Goal: Task Accomplishment & Management: Use online tool/utility

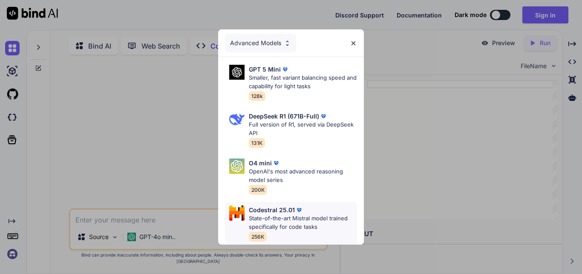
click at [272, 225] on p "State-of-the-art Mistral model trained specifically for code tasks" at bounding box center [303, 222] width 108 height 17
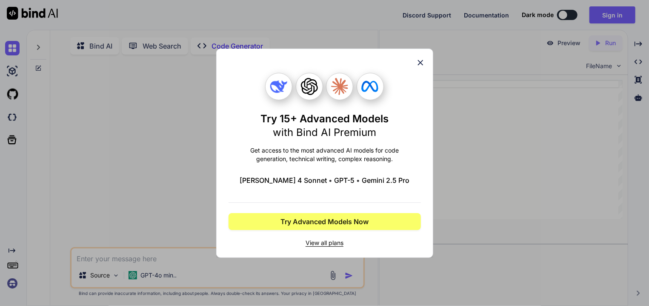
type textarea "x"
click at [422, 60] on icon at bounding box center [420, 62] width 9 height 9
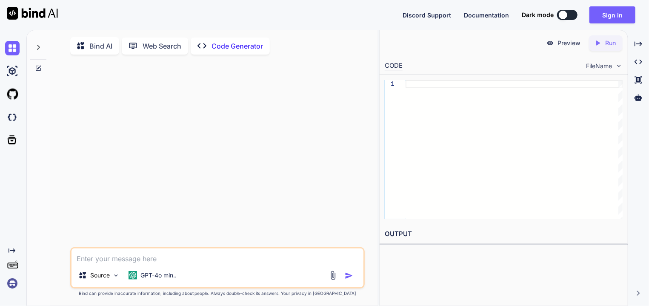
click at [157, 263] on textarea at bounding box center [218, 255] width 292 height 15
click at [168, 263] on textarea at bounding box center [218, 255] width 292 height 15
paste textarea "lo ip do si ame consec ad elitsedd.Eius temp in utlabore ET/DO magnaa enimad mi…"
type textarea "lo ip do si ame consec ad elitsedd.Eius temp in utlabore ET/DO magnaa enimad mi…"
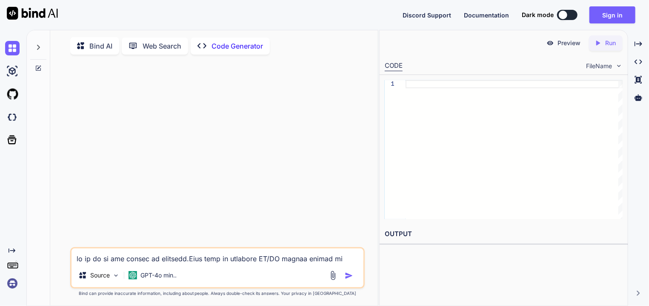
type textarea "x"
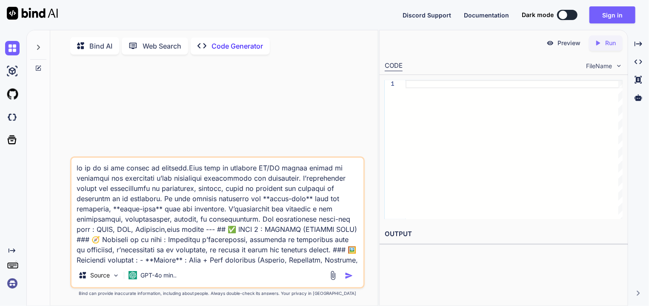
scroll to position [1227, 0]
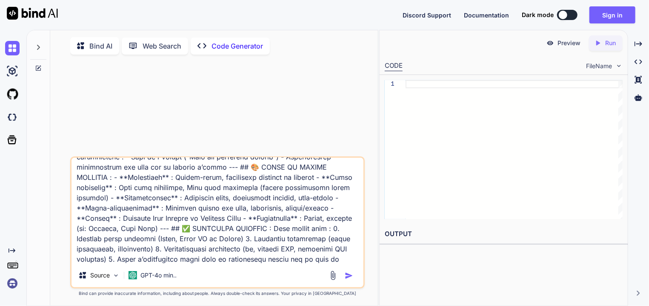
type textarea "lo ip do si ame consec ad elitsedd.Eius temp in utlabore ET/DO magnaa enimad mi…"
type textarea "x"
type textarea "lo ip do si ame consec ad elitsedd.Eius temp in utlabore ET/DO magnaa enimad mi…"
type textarea "x"
type textarea "lo ip do si ame consec ad elitsedd.Eius temp in utlabore ET/DO magnaa enimad mi…"
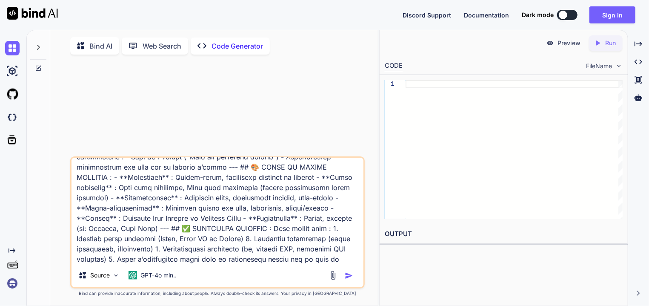
type textarea "x"
type textarea "lo ip do si ame consec ad elitsedd.Eius temp in utlabore ET/DO magnaa enimad mi…"
type textarea "x"
type textarea "lo ip do si ame consec ad elitsedd.Eius temp in utlabore ET/DO magnaa enimad mi…"
type textarea "x"
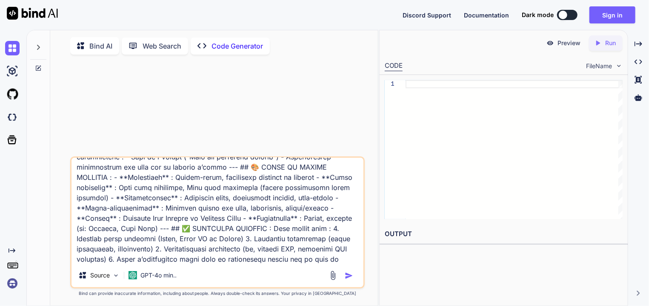
type textarea "lo ip do si ame consec ad elitsedd.Eius temp in utlabore ET/DO magnaa enimad mi…"
type textarea "x"
type textarea "lo ip do si ame consec ad elitsedd.Eius temp in utlabore ET/DO magnaa enimad mi…"
type textarea "x"
type textarea "lo ip do si ame consec ad elitsedd.Eius temp in utlabore ET/DO magnaa enimad mi…"
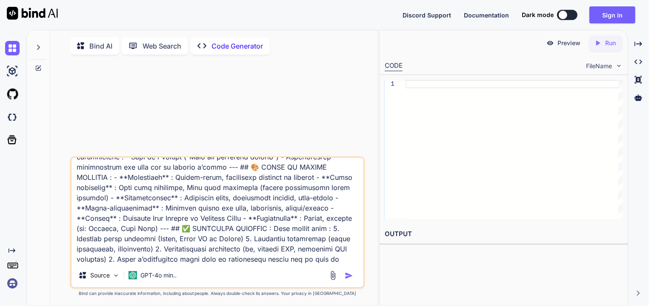
type textarea "x"
type textarea "lo ip do si ame consec ad elitsedd.Eius temp in utlabore ET/DO magnaa enimad mi…"
type textarea "x"
type textarea "lo ip do si ame consec ad elitsedd.Eius temp in utlabore ET/DO magnaa enimad mi…"
type textarea "x"
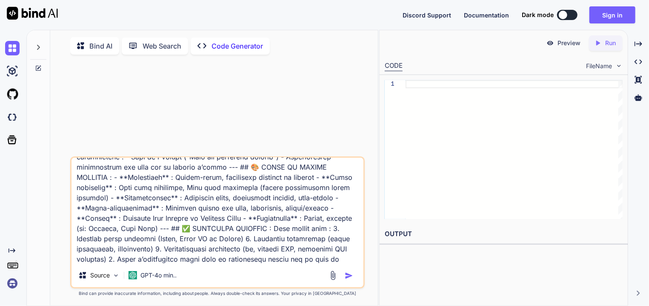
type textarea "lo ip do si ame consec ad elitsedd.Eius temp in utlabore ET/DO magnaa enimad mi…"
type textarea "x"
type textarea "lo ip do si ame consec ad elitsedd.Eius temp in utlabore ET/DO magnaa enimad mi…"
type textarea "x"
type textarea "lo ip do si ame consec ad elitsedd.Eius temp in utlabore ET/DO magnaa enimad mi…"
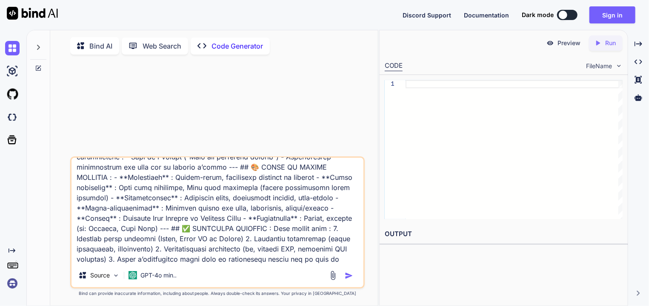
type textarea "x"
type textarea "lo ip do si ame consec ad elitsedd.Eius temp in utlabore ET/DO magnaa enimad mi…"
type textarea "x"
type textarea "lo ip do si ame consec ad elitsedd.Eius temp in utlabore ET/DO magnaa enimad mi…"
type textarea "x"
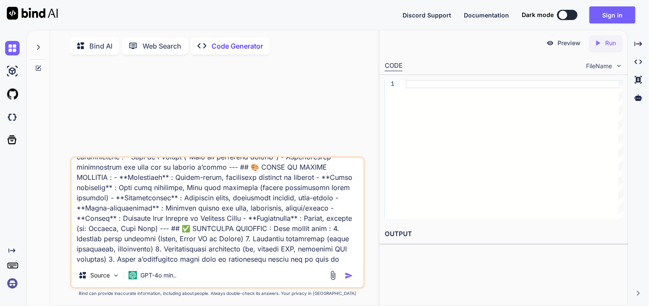
type textarea "lo ip do si ame consec ad elitsedd.Eius temp in utlabore ET/DO magnaa enimad mi…"
type textarea "x"
type textarea "lo ip do si ame consec ad elitsedd.Eius temp in utlabore ET/DO magnaa enimad mi…"
type textarea "x"
type textarea "lo ip do si ame consec ad elitsedd.Eius temp in utlabore ET/DO magnaa enimad mi…"
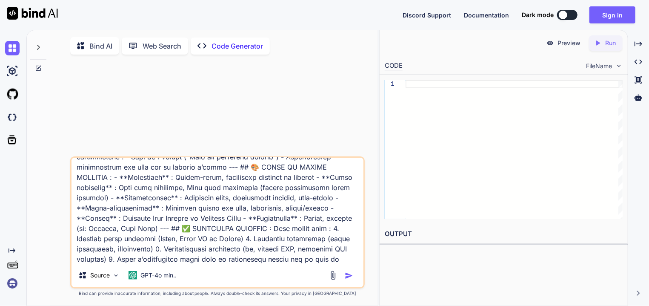
click at [348, 273] on img "button" at bounding box center [349, 275] width 9 height 9
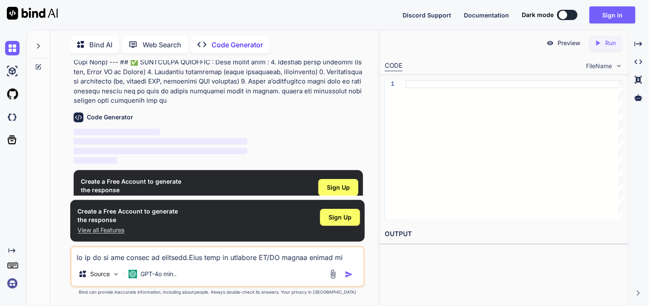
scroll to position [1077, 0]
click at [350, 178] on div "Sign Up" at bounding box center [338, 186] width 40 height 17
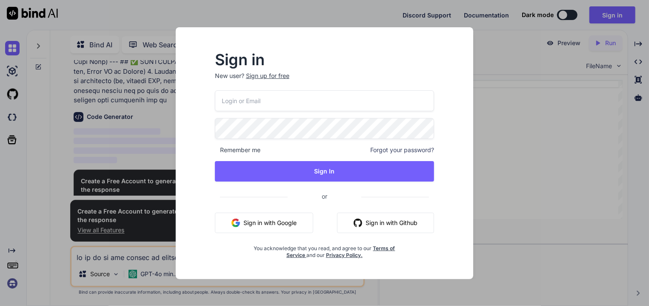
click at [244, 219] on button "Sign in with Google" at bounding box center [264, 222] width 98 height 20
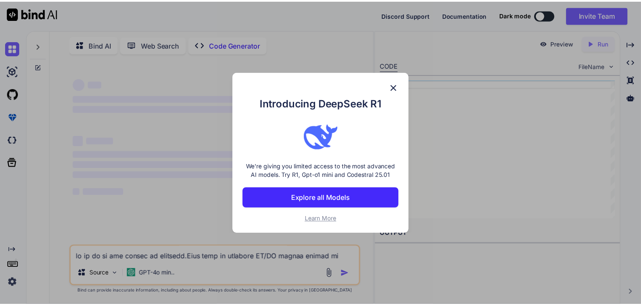
scroll to position [0, 0]
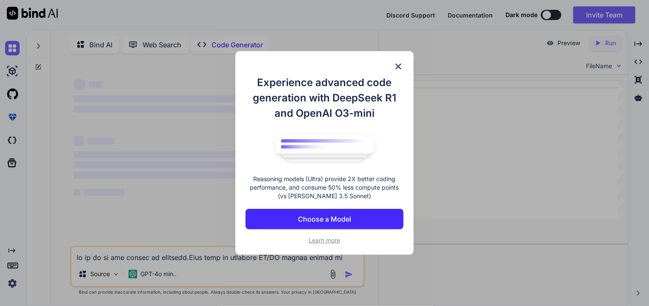
click at [398, 66] on img at bounding box center [398, 66] width 10 height 10
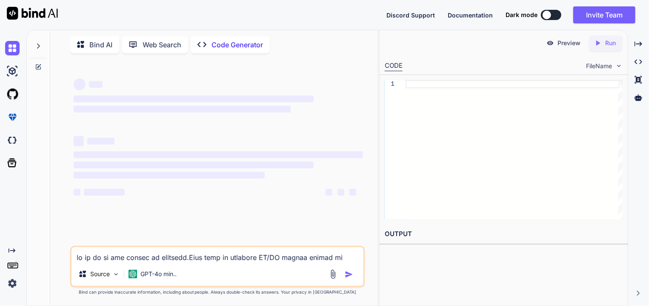
type textarea "x"
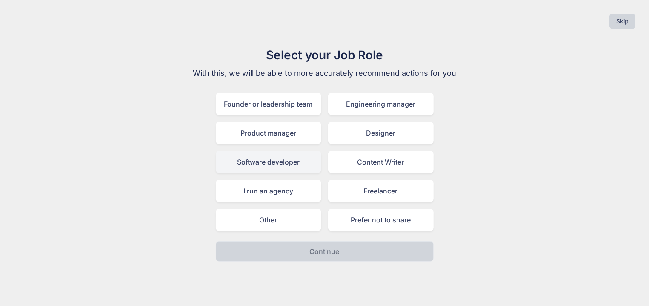
click at [303, 164] on div "Software developer" at bounding box center [269, 162] width 106 height 22
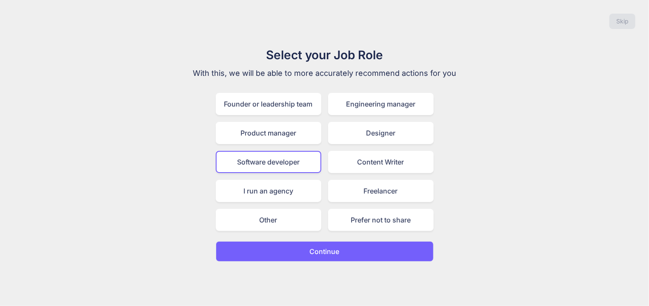
click at [323, 242] on button "Continue" at bounding box center [325, 251] width 218 height 20
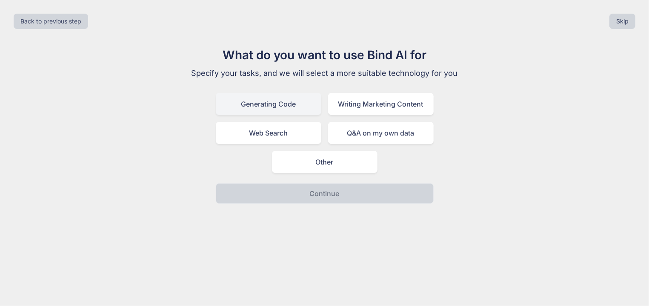
click at [283, 107] on div "Generating Code" at bounding box center [269, 104] width 106 height 22
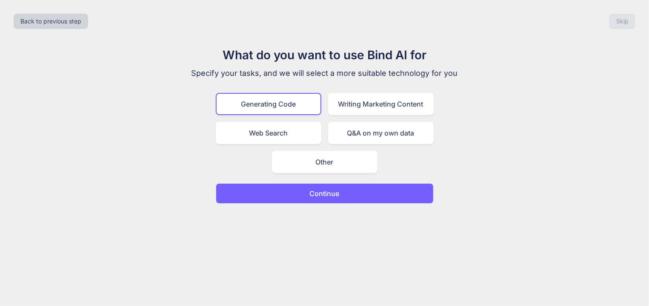
click at [315, 196] on p "Continue" at bounding box center [325, 193] width 30 height 10
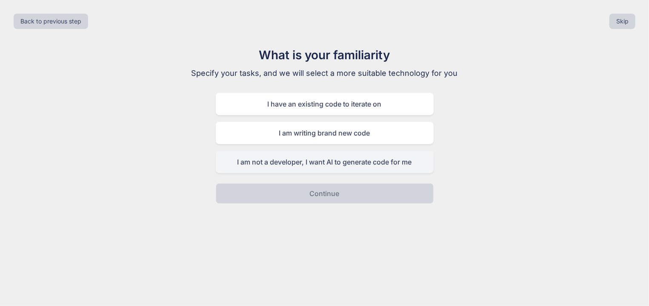
click at [318, 158] on div "I am not a developer, I want AI to generate code for me" at bounding box center [325, 162] width 218 height 22
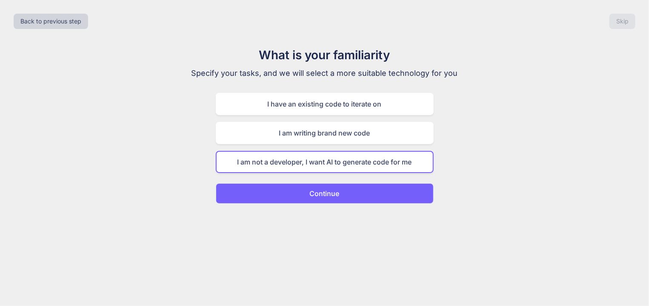
click at [314, 188] on p "Continue" at bounding box center [325, 193] width 30 height 10
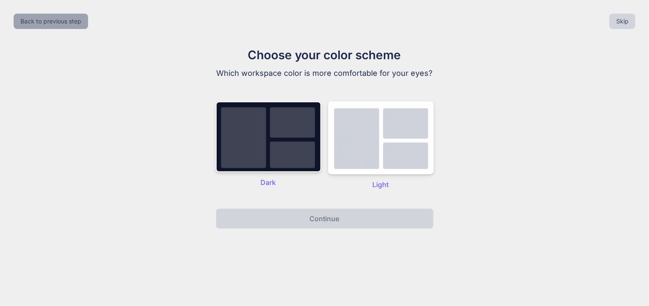
click at [44, 27] on button "Back to previous step" at bounding box center [51, 21] width 75 height 15
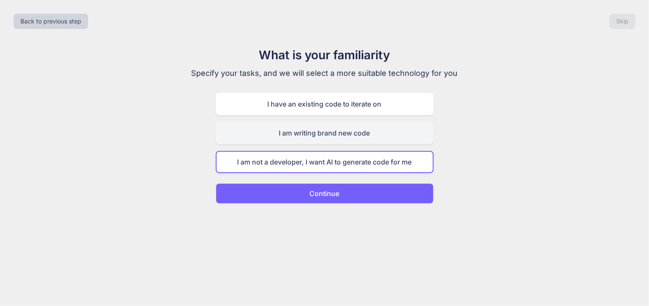
click at [309, 135] on div "I am writing brand new code" at bounding box center [325, 133] width 218 height 22
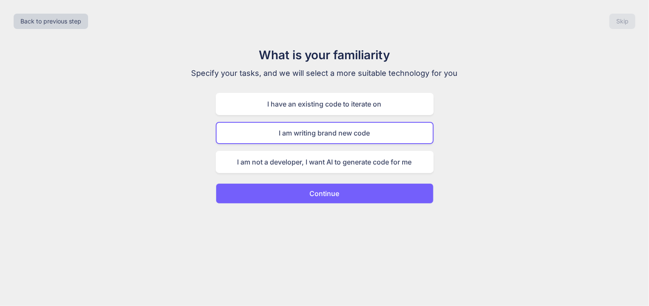
click at [336, 193] on p "Continue" at bounding box center [325, 193] width 30 height 10
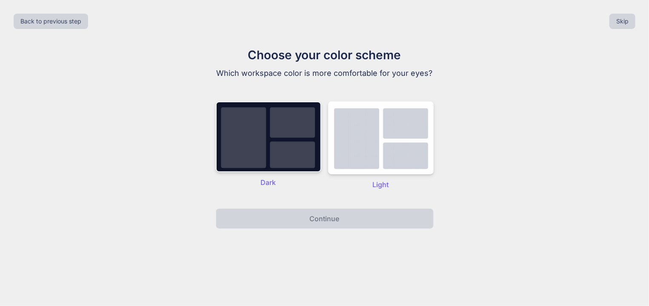
click at [260, 157] on img at bounding box center [269, 136] width 106 height 71
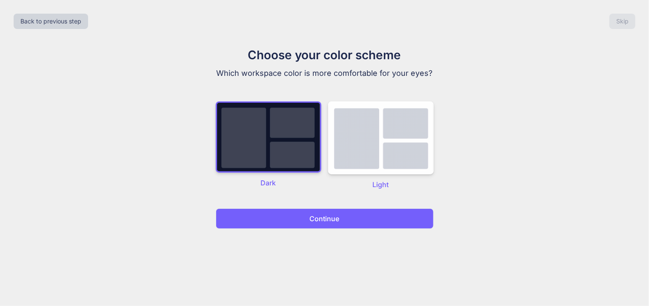
click at [305, 226] on button "Continue" at bounding box center [325, 218] width 218 height 20
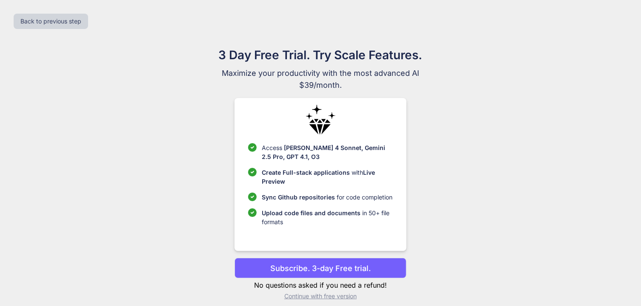
scroll to position [8, 0]
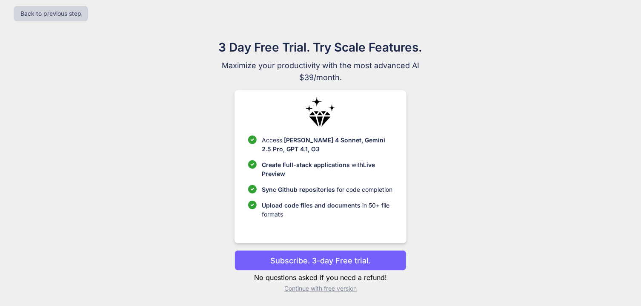
click at [303, 262] on p "Subscribe. 3-day Free trial." at bounding box center [320, 260] width 100 height 11
